Goal: Use online tool/utility

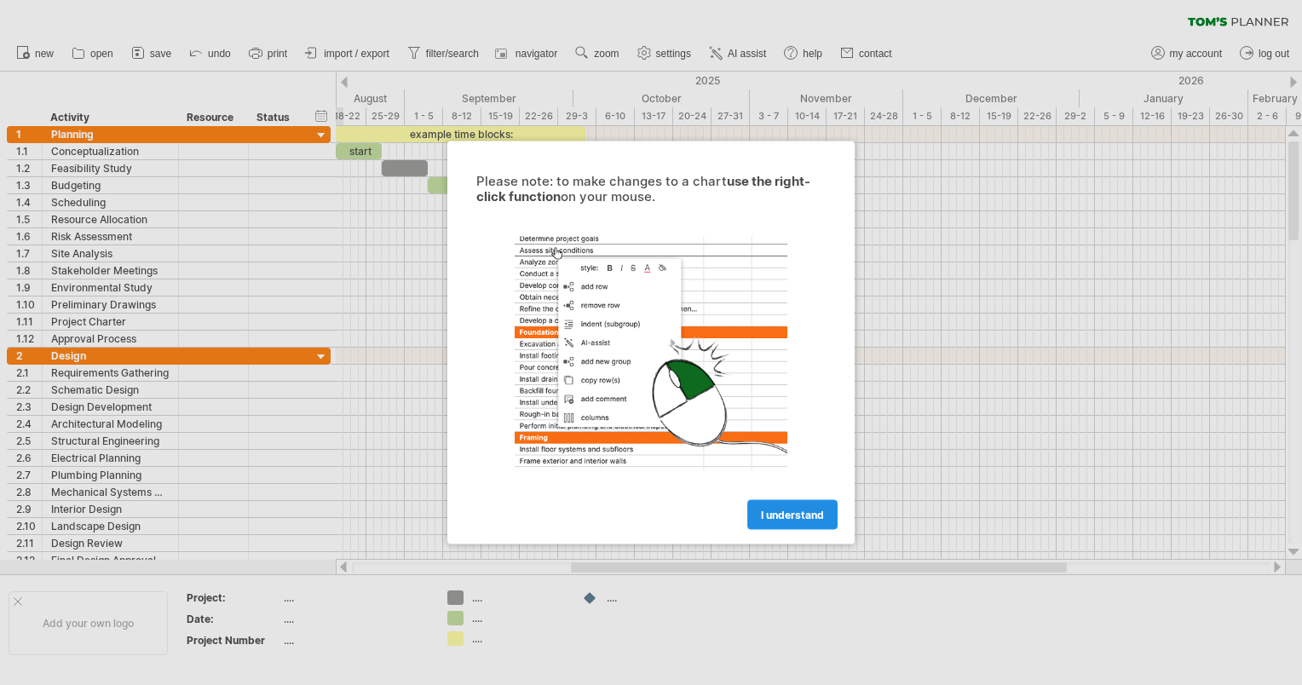
drag, startPoint x: 0, startPoint y: 0, endPoint x: 828, endPoint y: 515, distance: 974.7
click at [840, 523] on div "I understand" at bounding box center [651, 507] width 384 height 43
click at [828, 515] on link "I understand" at bounding box center [793, 515] width 90 height 30
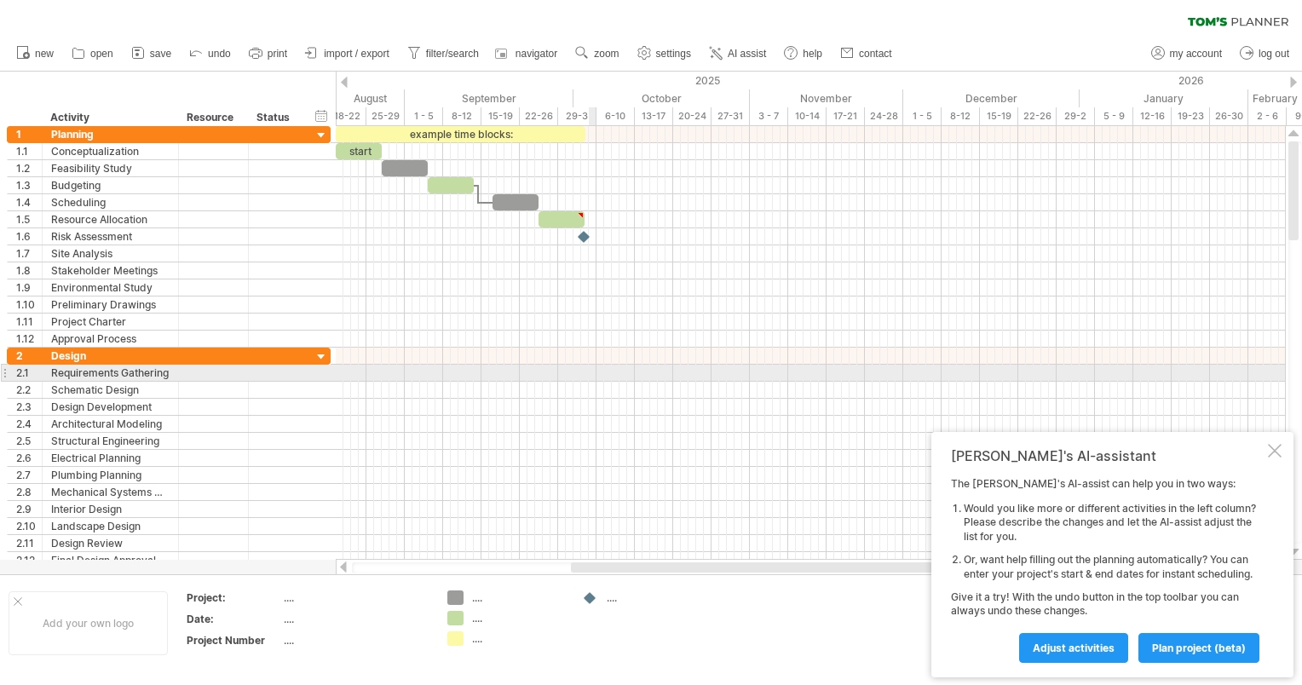
click at [589, 372] on div at bounding box center [811, 373] width 950 height 17
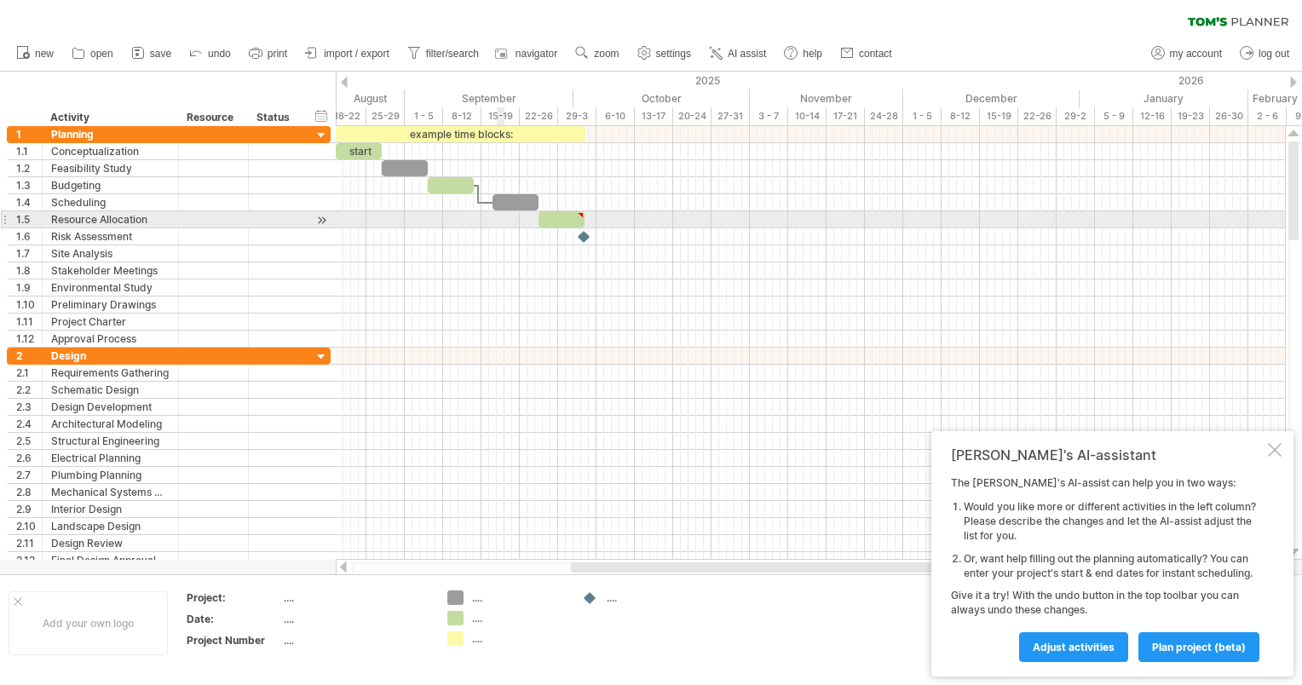
click at [496, 213] on div at bounding box center [811, 219] width 950 height 17
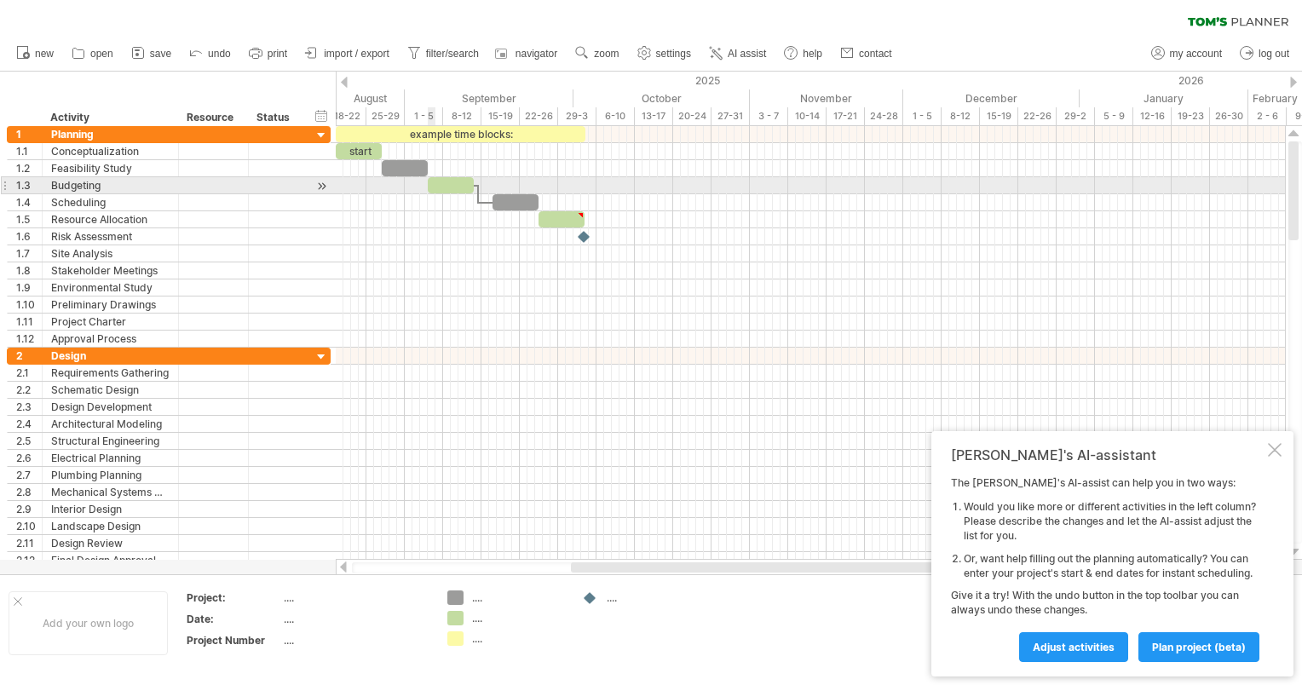
click at [434, 188] on div at bounding box center [451, 185] width 46 height 16
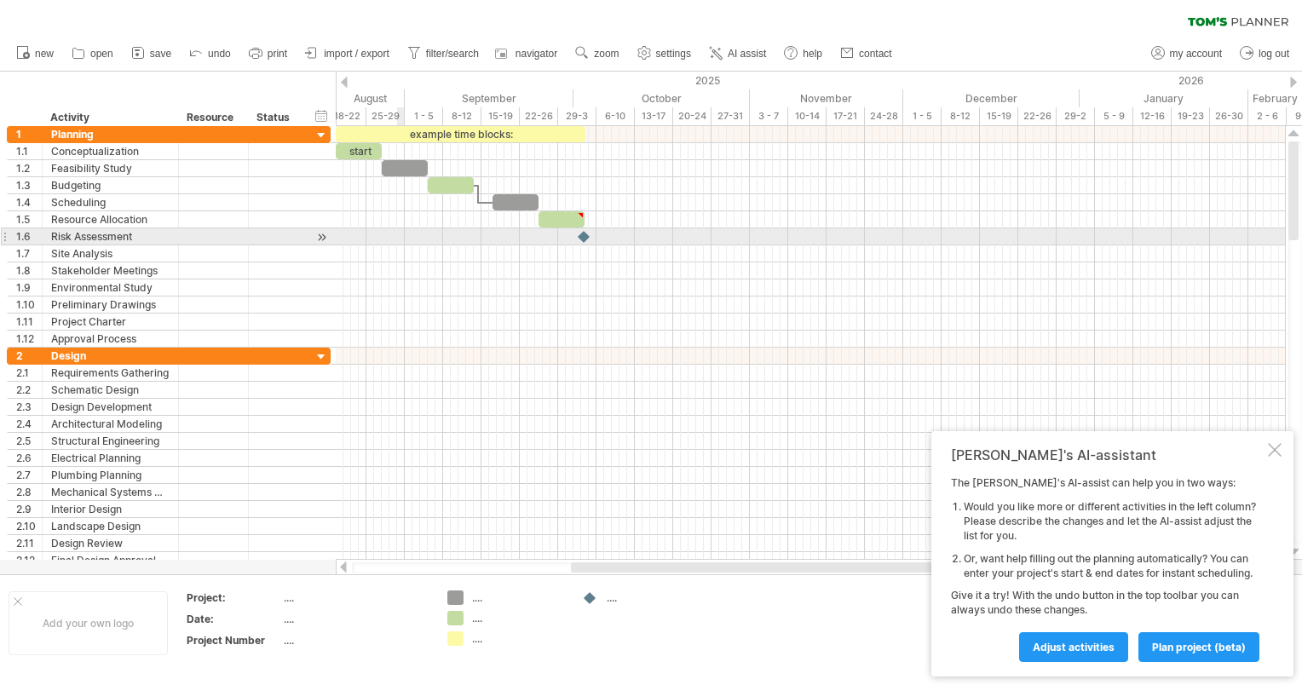
click at [404, 231] on div at bounding box center [811, 236] width 950 height 17
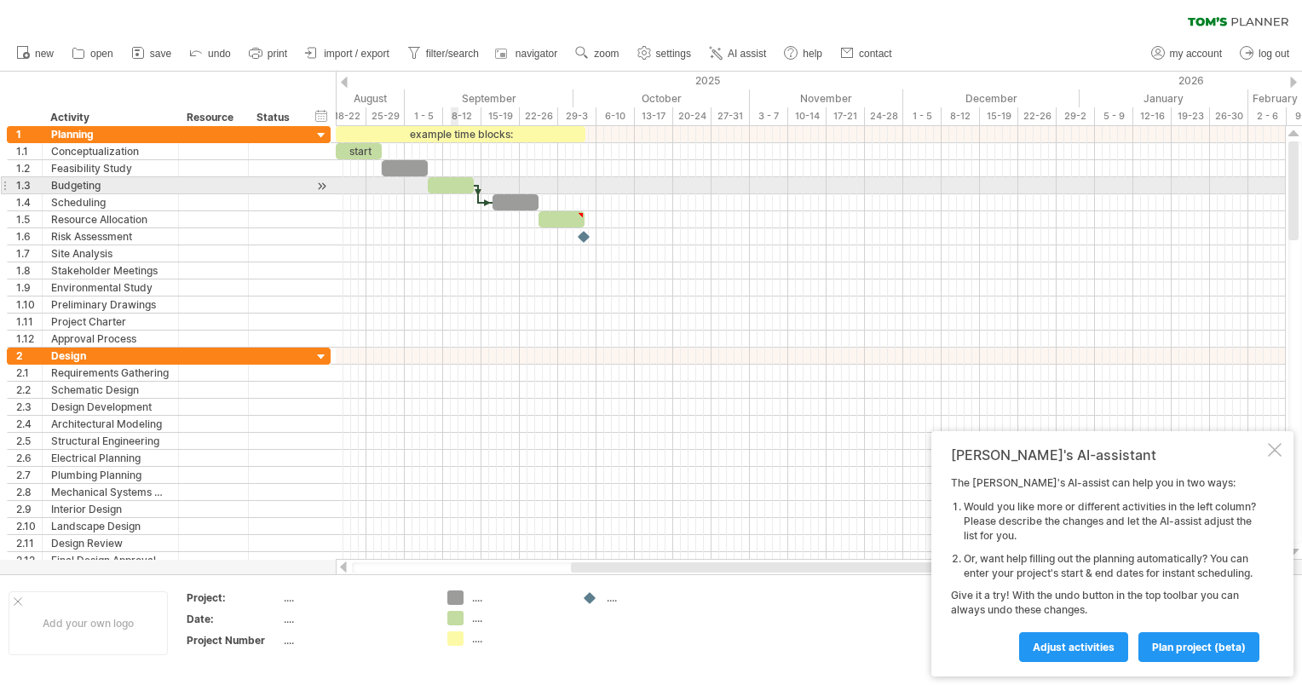
click at [456, 180] on div at bounding box center [451, 185] width 46 height 16
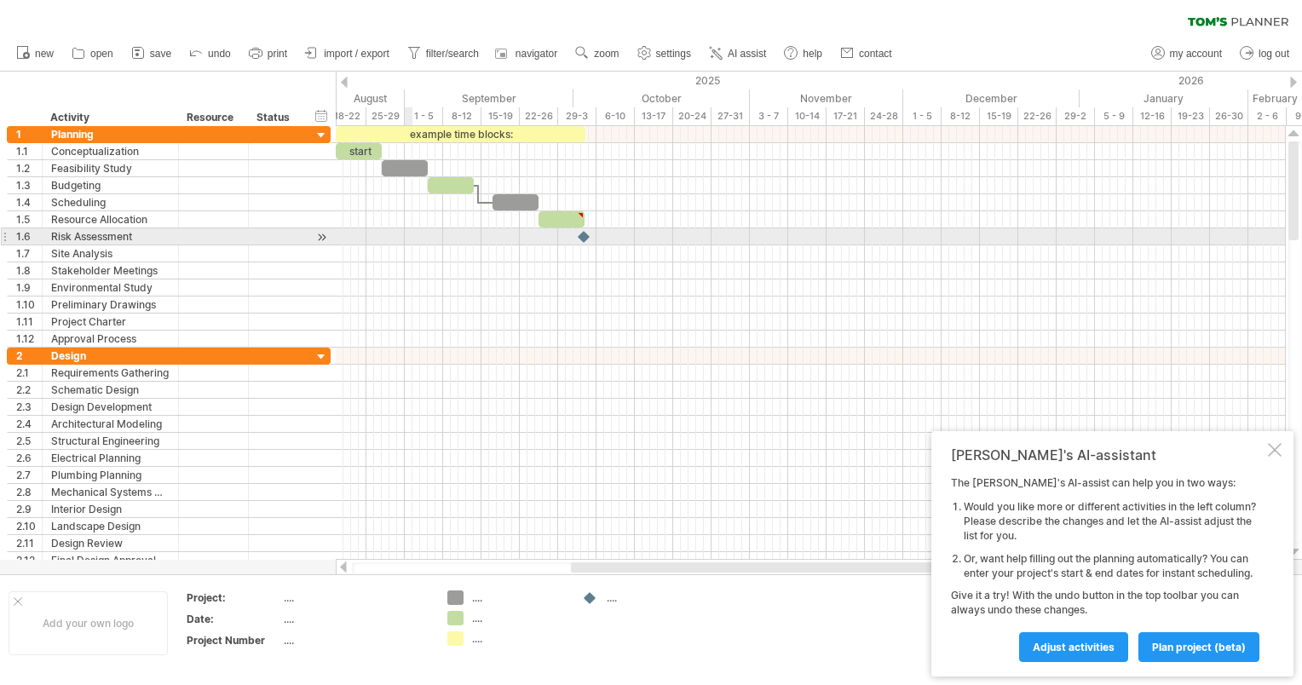
click at [412, 232] on div at bounding box center [811, 236] width 950 height 17
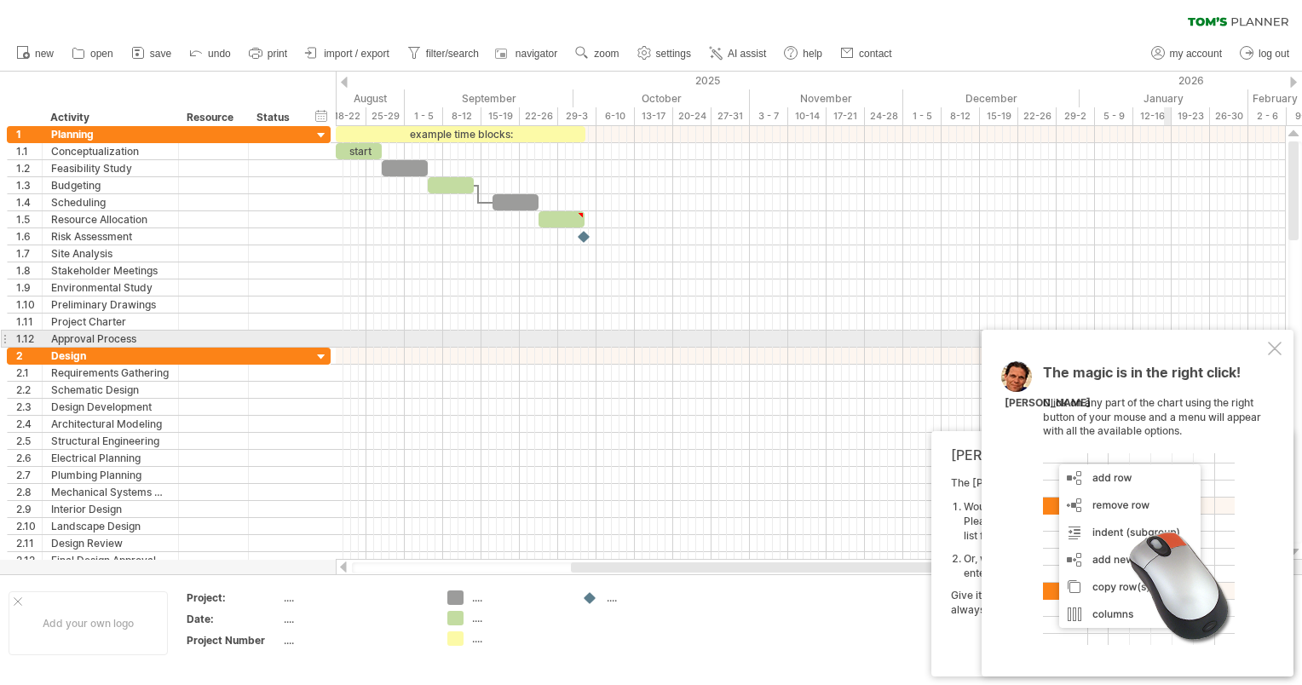
click at [1283, 340] on div "The magic is in the right click! Click on any part of the chart using the right…" at bounding box center [1138, 503] width 312 height 347
click at [1270, 342] on div at bounding box center [1275, 349] width 14 height 14
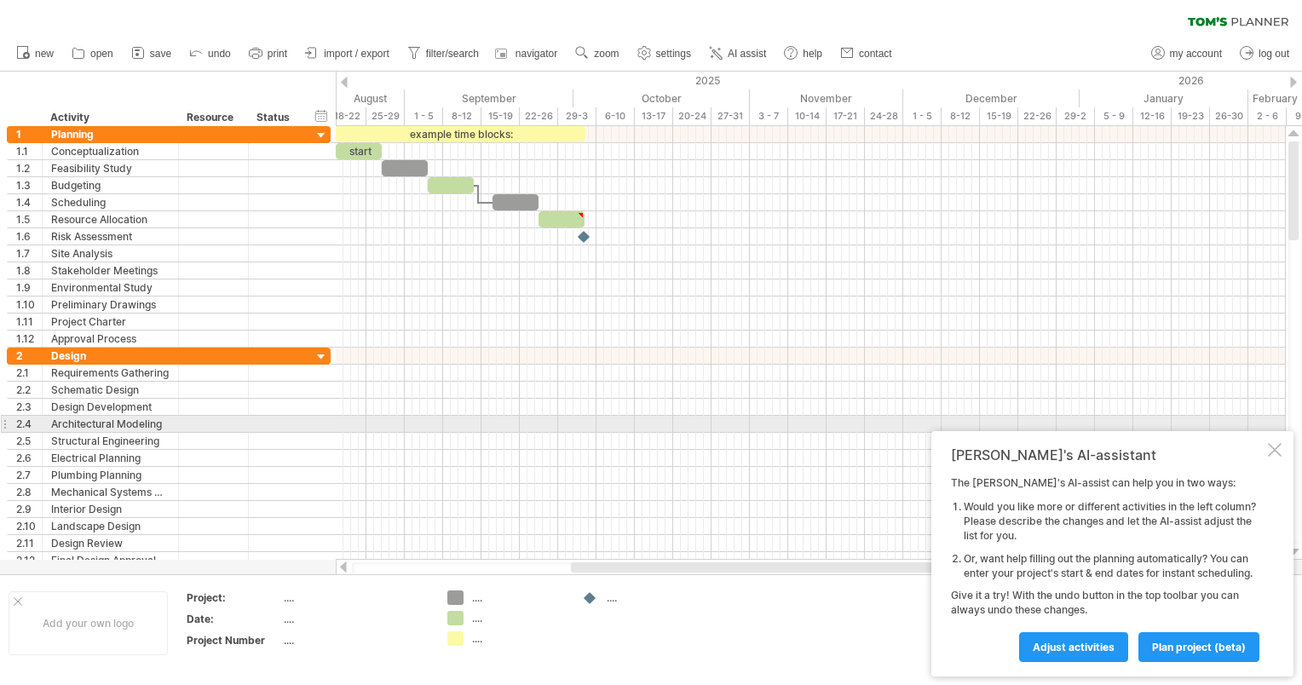
click at [1276, 431] on div "[PERSON_NAME]'s AI-assistant The [PERSON_NAME]'s AI-assist can help you in two …" at bounding box center [1113, 553] width 362 height 245
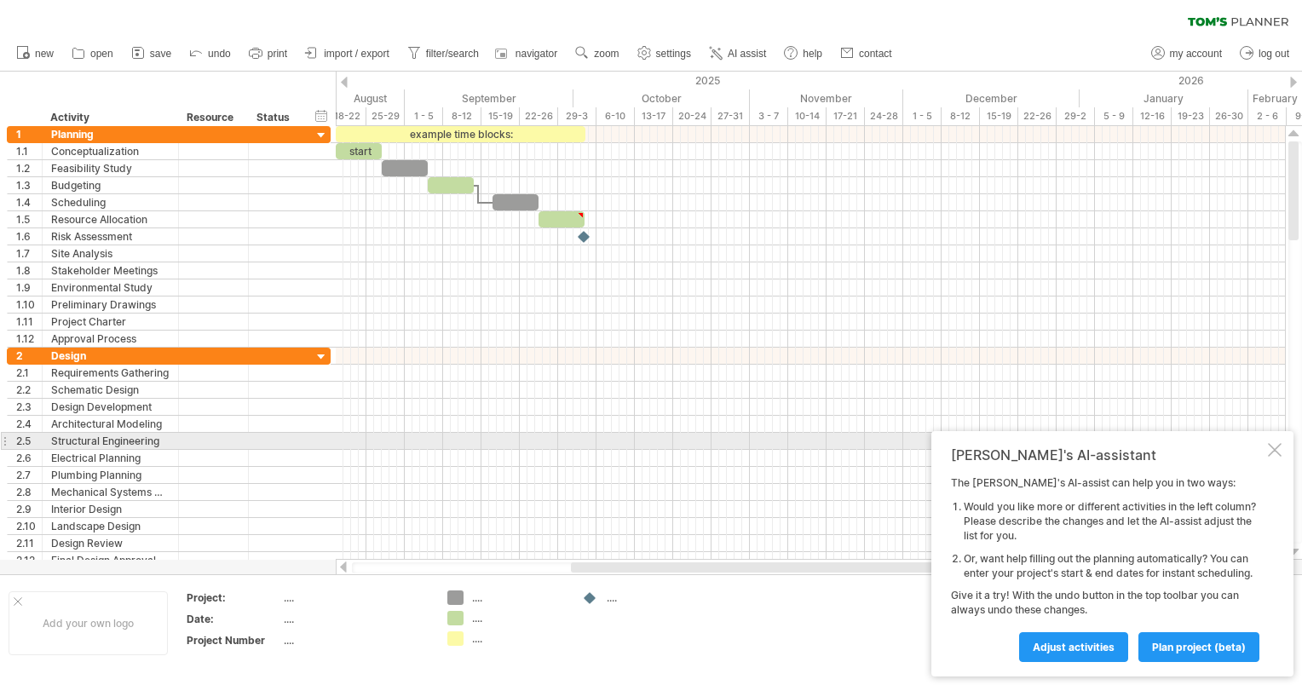
click at [1270, 443] on div at bounding box center [1275, 450] width 14 height 14
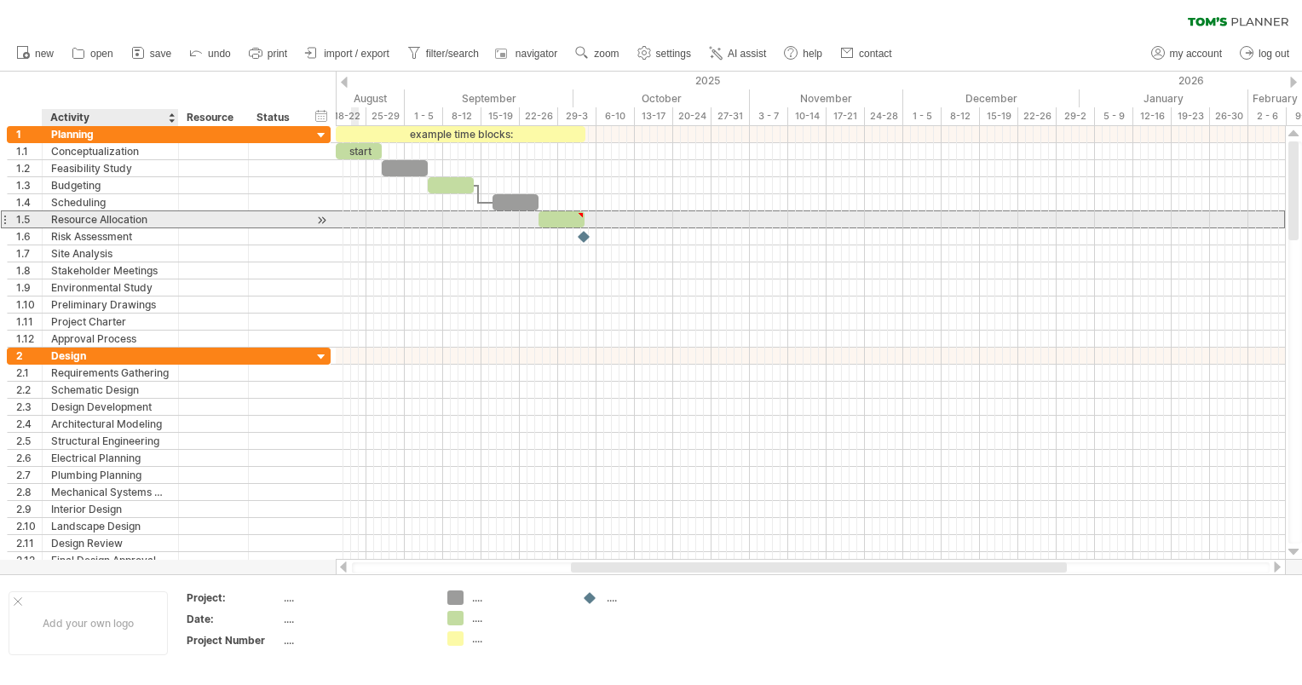
click at [113, 222] on div "Resource Allocation" at bounding box center [110, 219] width 118 height 16
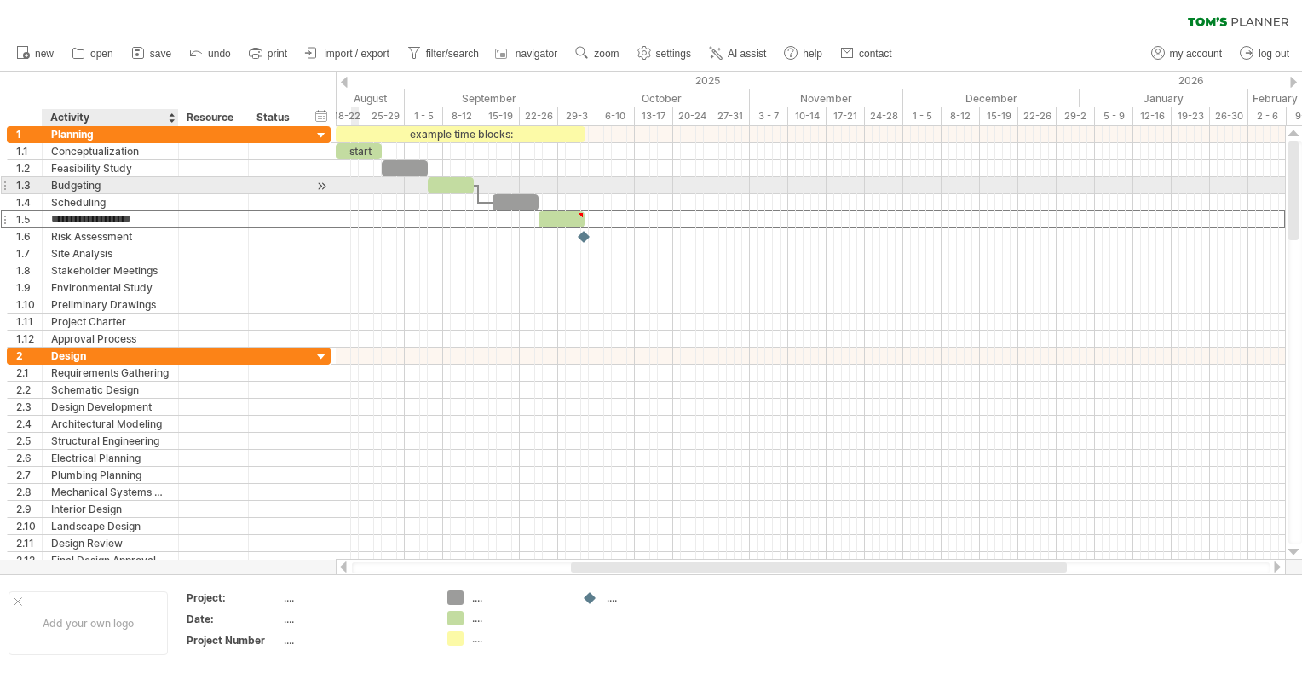
click at [98, 192] on div "Budgeting" at bounding box center [110, 185] width 118 height 16
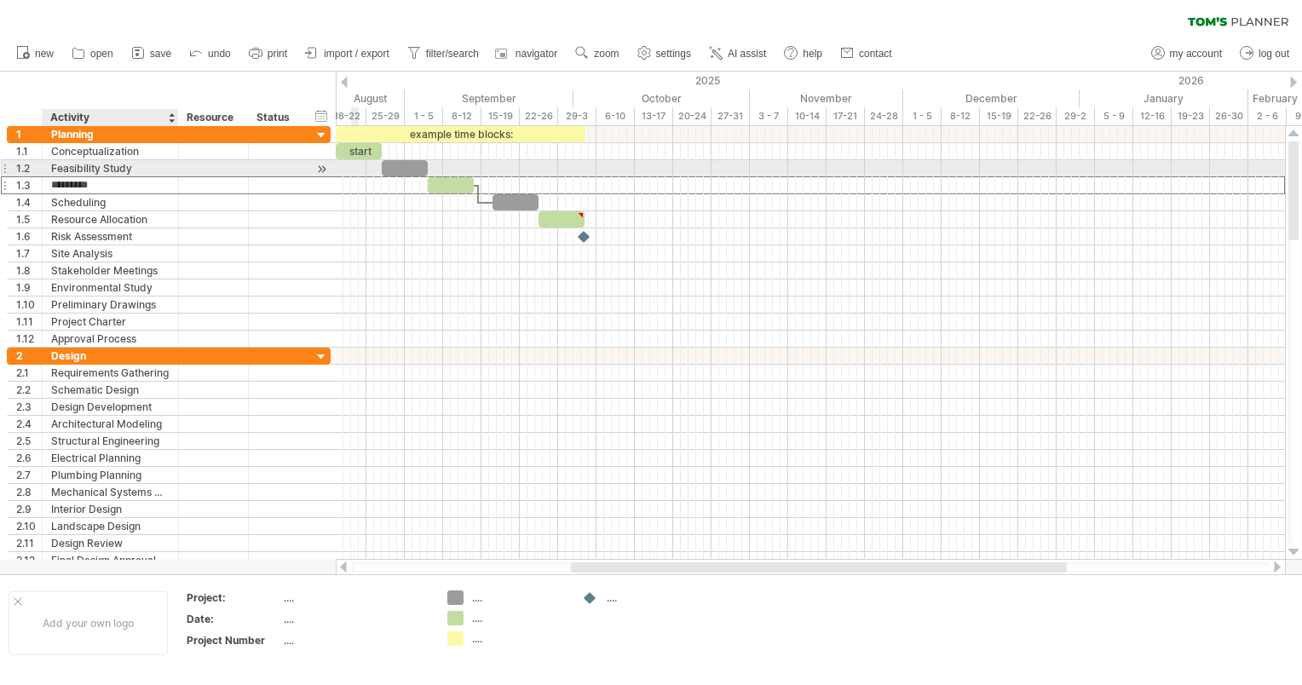
click at [103, 160] on div "Feasibility Study" at bounding box center [110, 168] width 118 height 16
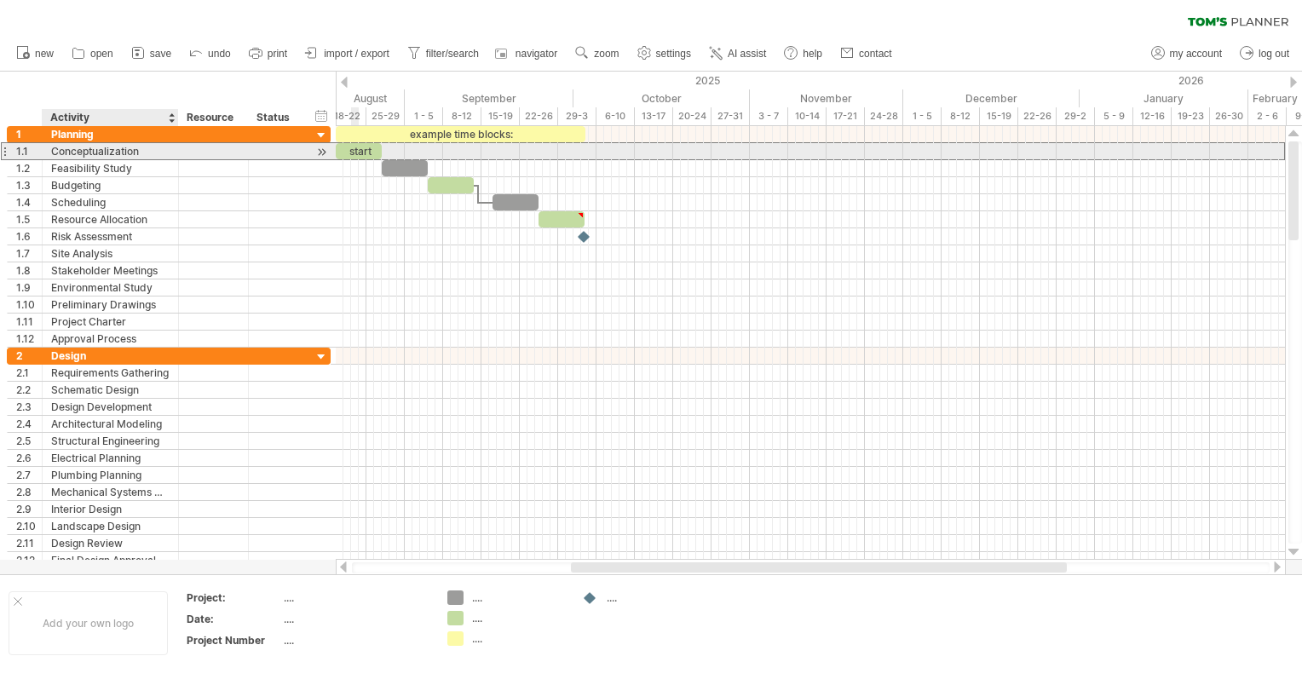
click at [107, 147] on div "Conceptualization" at bounding box center [110, 151] width 118 height 16
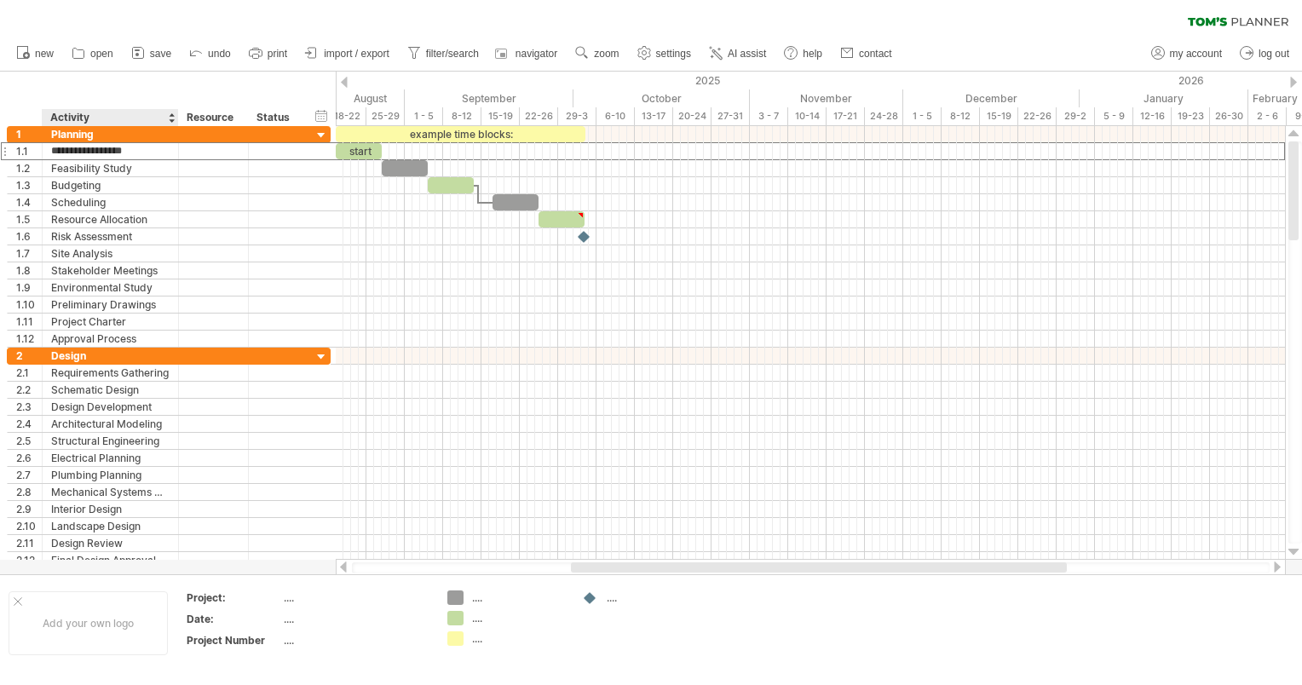
click at [111, 122] on div "Activity" at bounding box center [109, 117] width 118 height 17
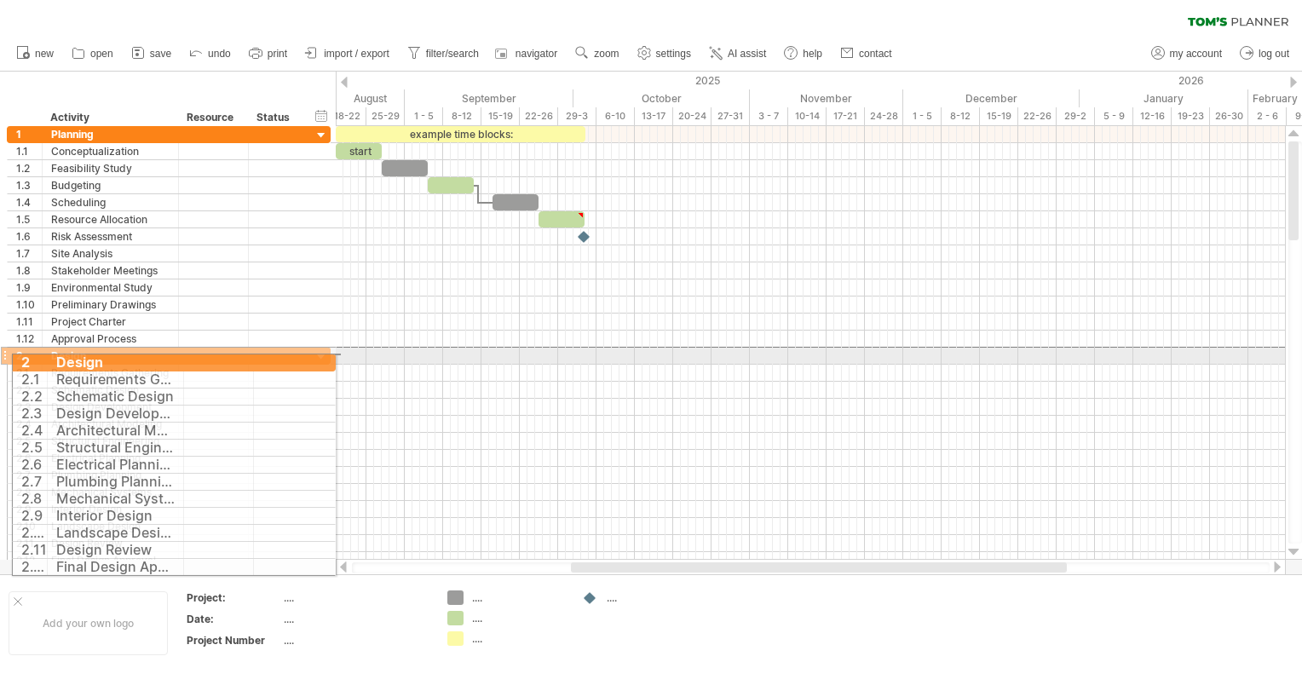
drag, startPoint x: 8, startPoint y: 352, endPoint x: 0, endPoint y: 471, distance: 118.7
click at [0, 471] on html "progress(100%) Trying to reach [DOMAIN_NAME] Connected again... 0% clear filter…" at bounding box center [651, 344] width 1302 height 689
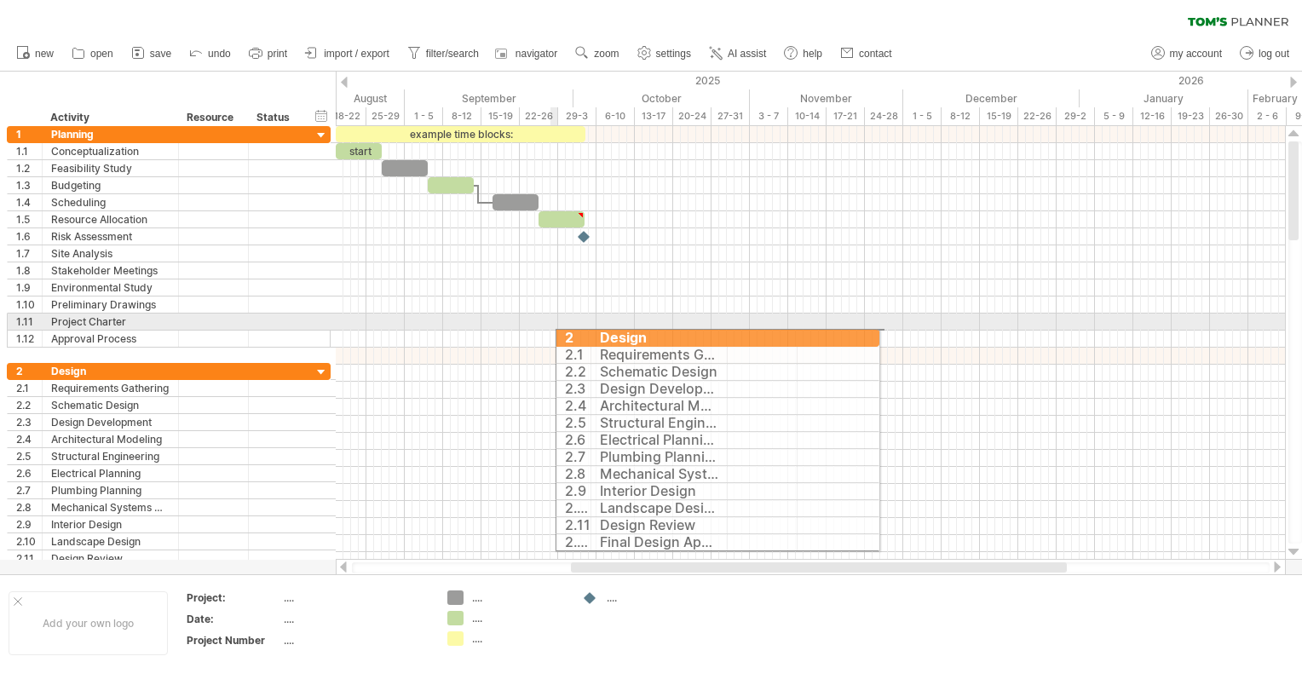
click at [551, 335] on div at bounding box center [811, 339] width 950 height 17
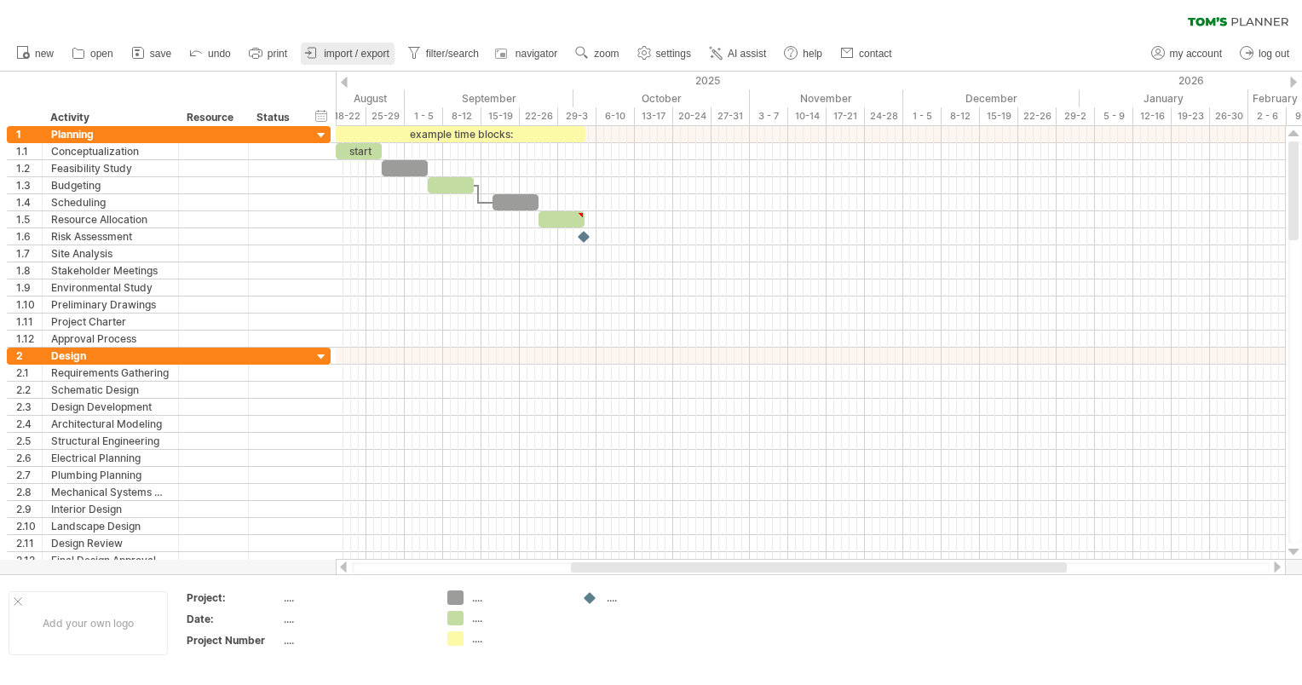
click at [395, 61] on link "import / export" at bounding box center [348, 54] width 94 height 22
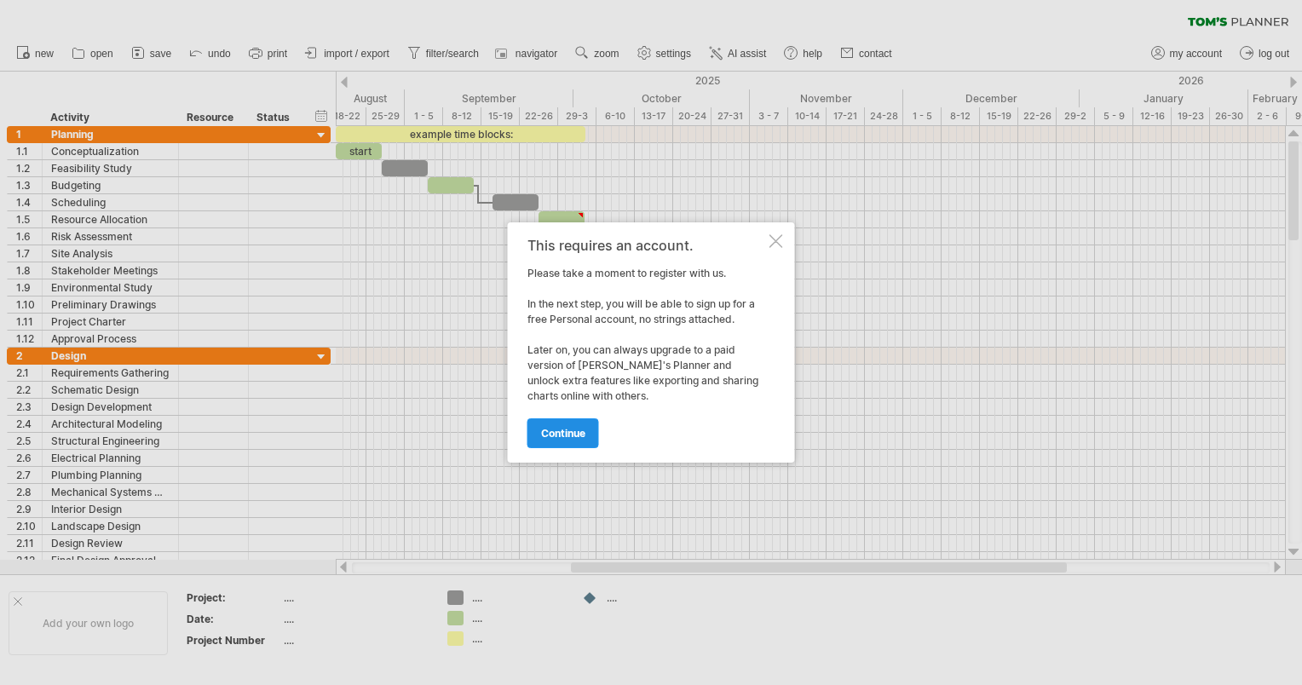
click at [586, 440] on span "continue" at bounding box center [563, 433] width 44 height 13
